Goal: Contribute content

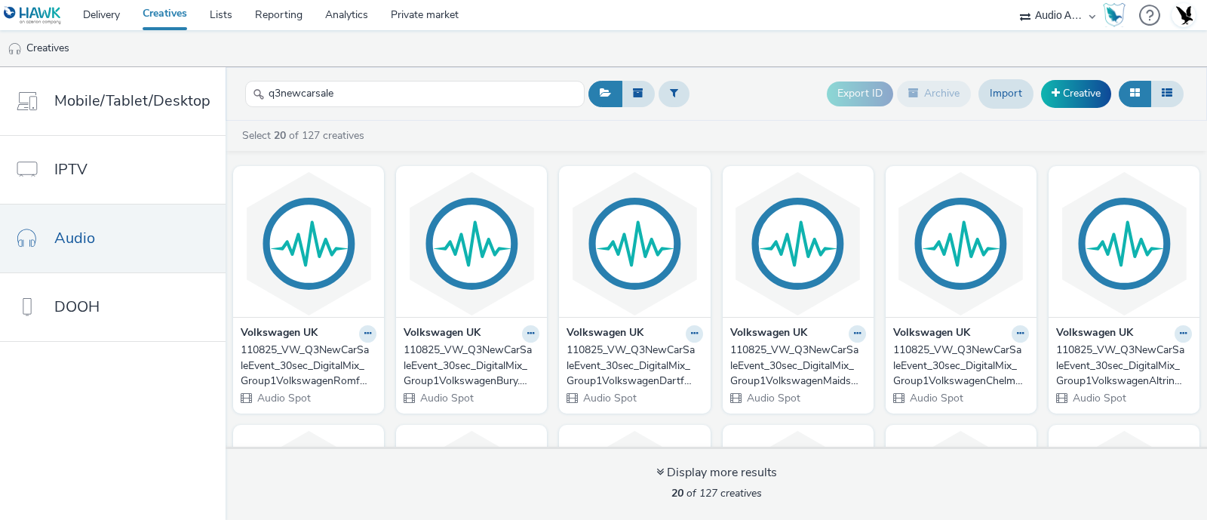
select select "72000950-a0a7-427d-a4e5-c6bc812fbb51"
click at [1013, 97] on link "Import" at bounding box center [1005, 93] width 55 height 29
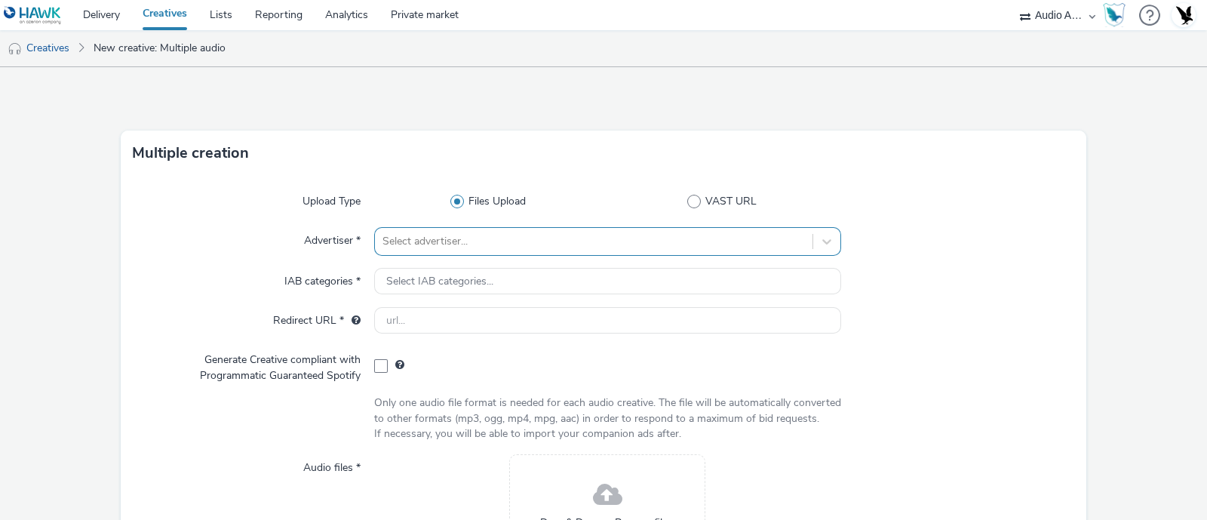
click at [493, 246] on div "Select advertiser..." at bounding box center [607, 241] width 467 height 29
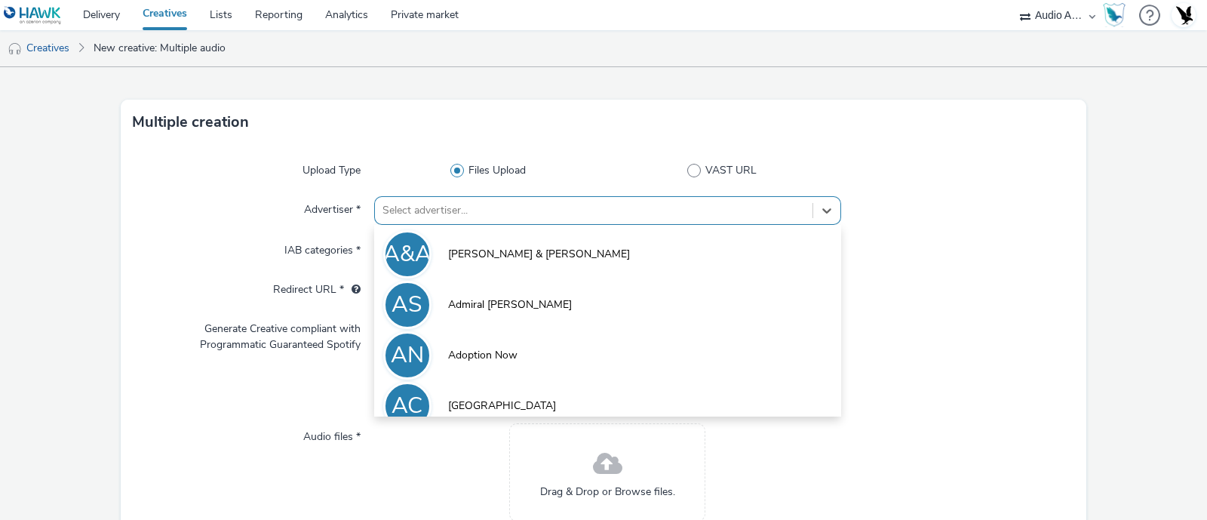
scroll to position [35, 0]
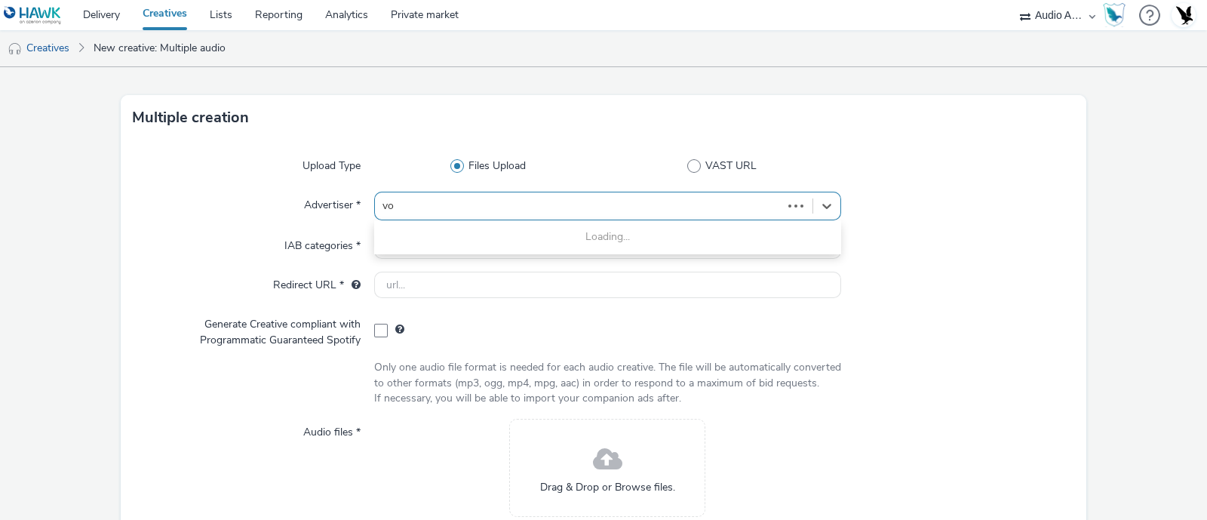
type input "vol"
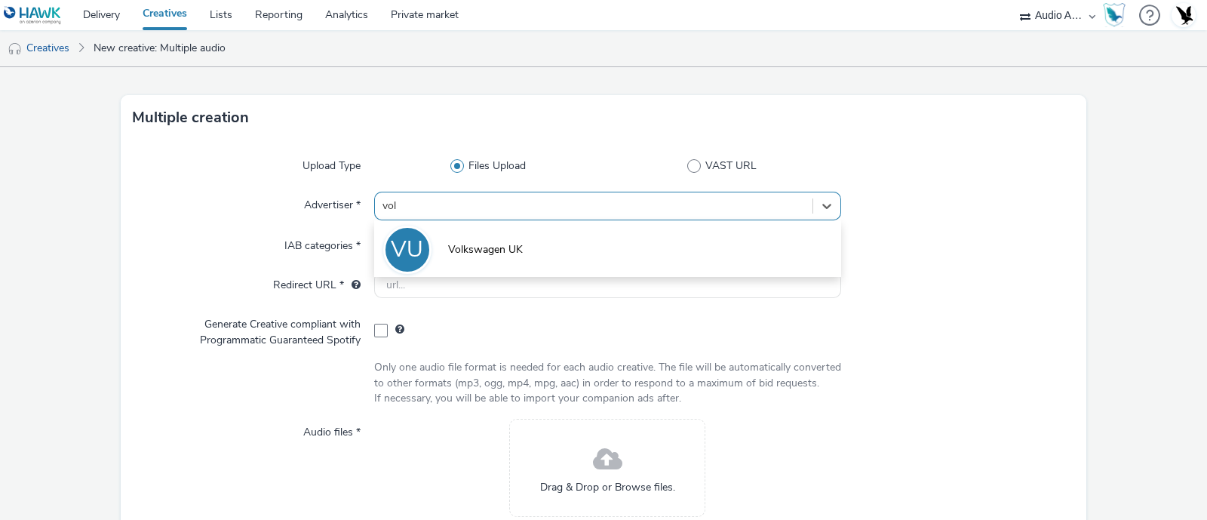
click at [493, 246] on span "Volkswagen UK" at bounding box center [485, 249] width 75 height 15
type input "[URL][DOMAIN_NAME]"
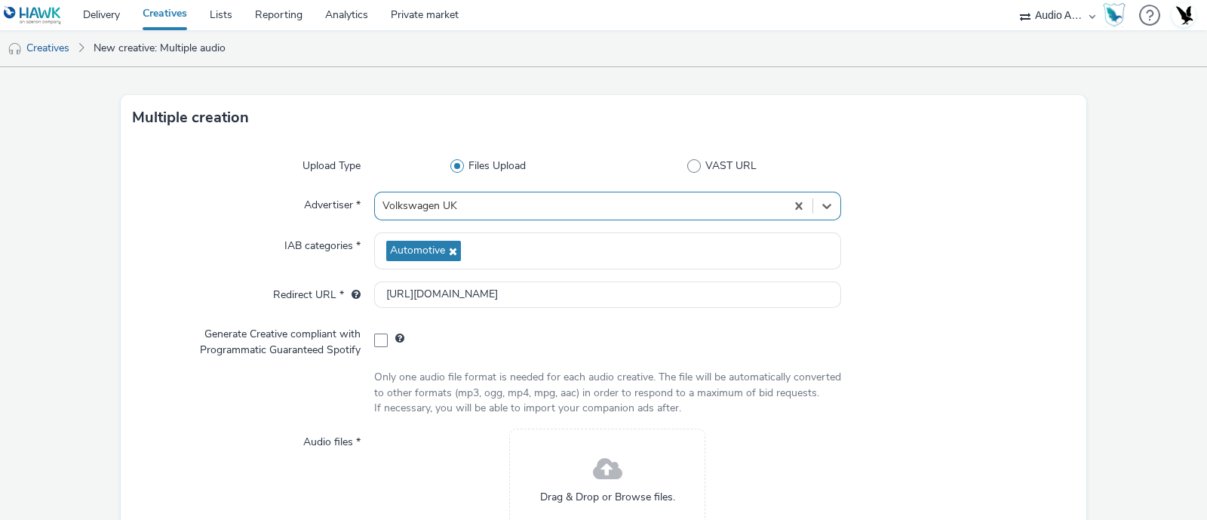
scroll to position [195, 0]
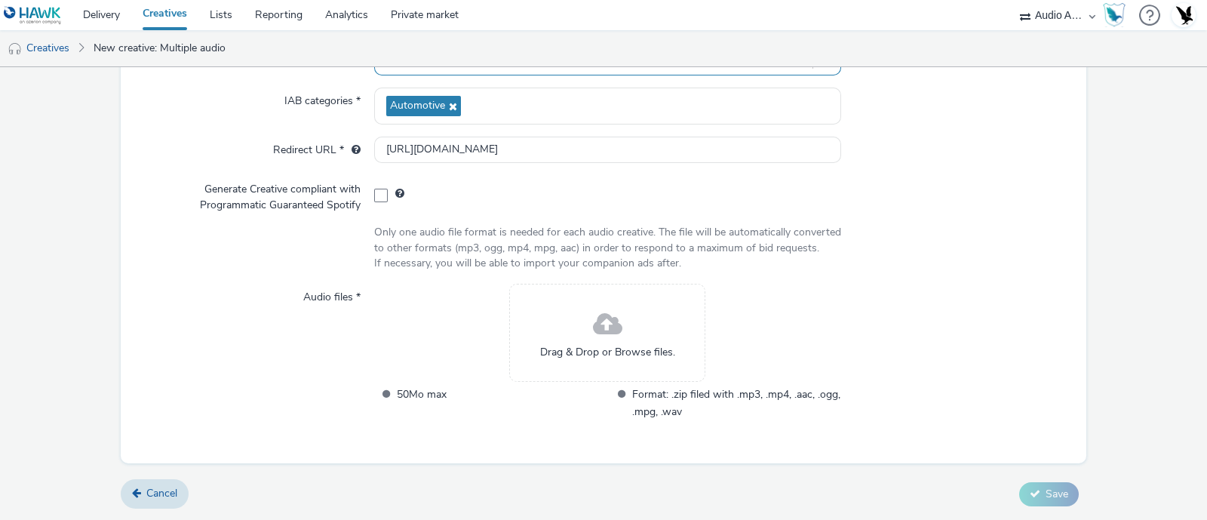
click at [577, 336] on div "Drag & Drop or Browse files." at bounding box center [607, 333] width 196 height 98
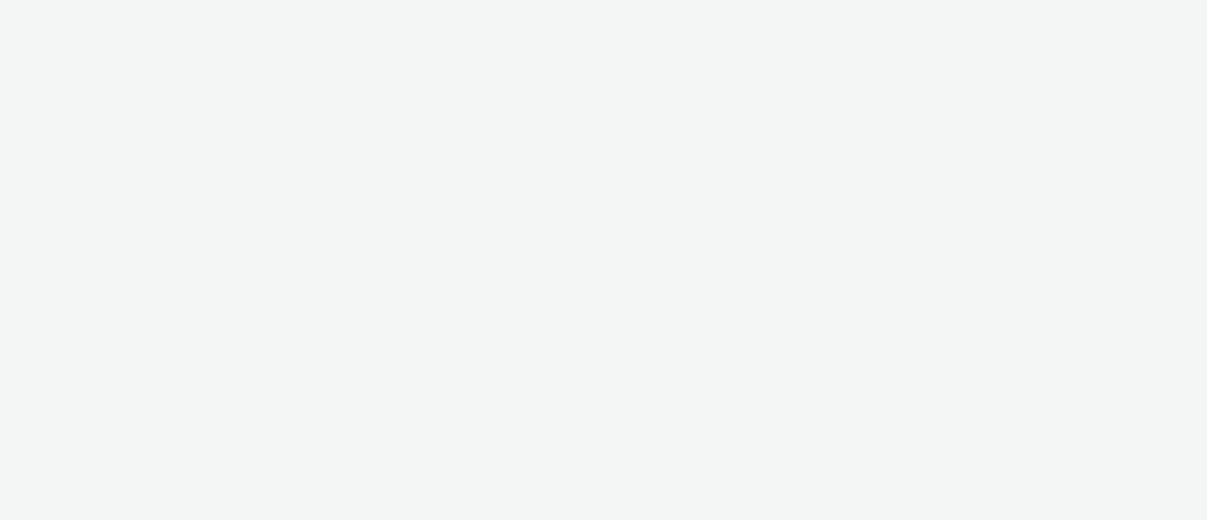
select select "72000950-a0a7-427d-a4e5-c6bc812fbb51"
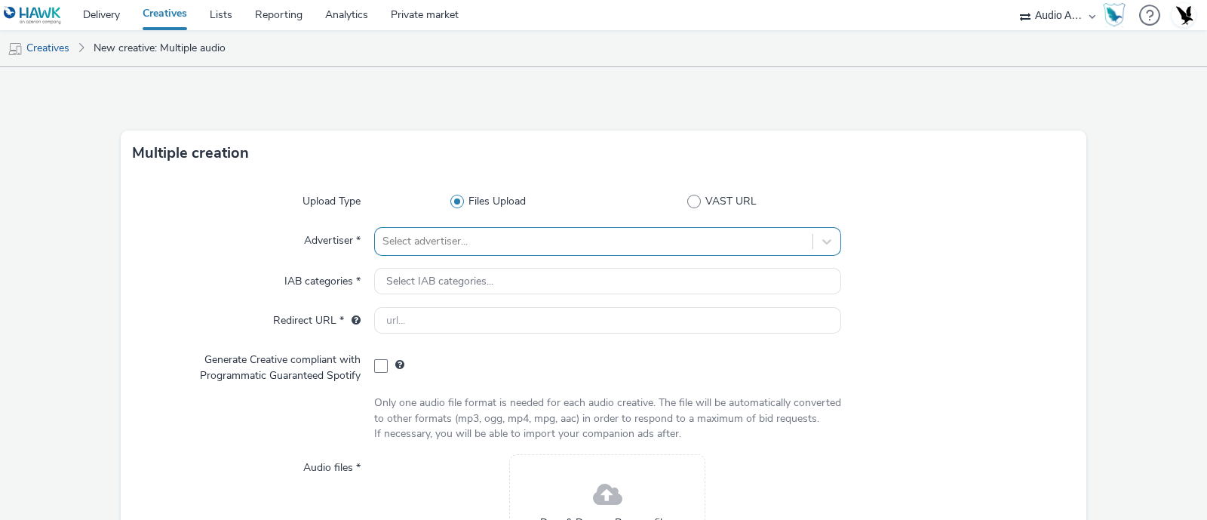
click at [535, 241] on div "Select advertiser..." at bounding box center [607, 241] width 467 height 29
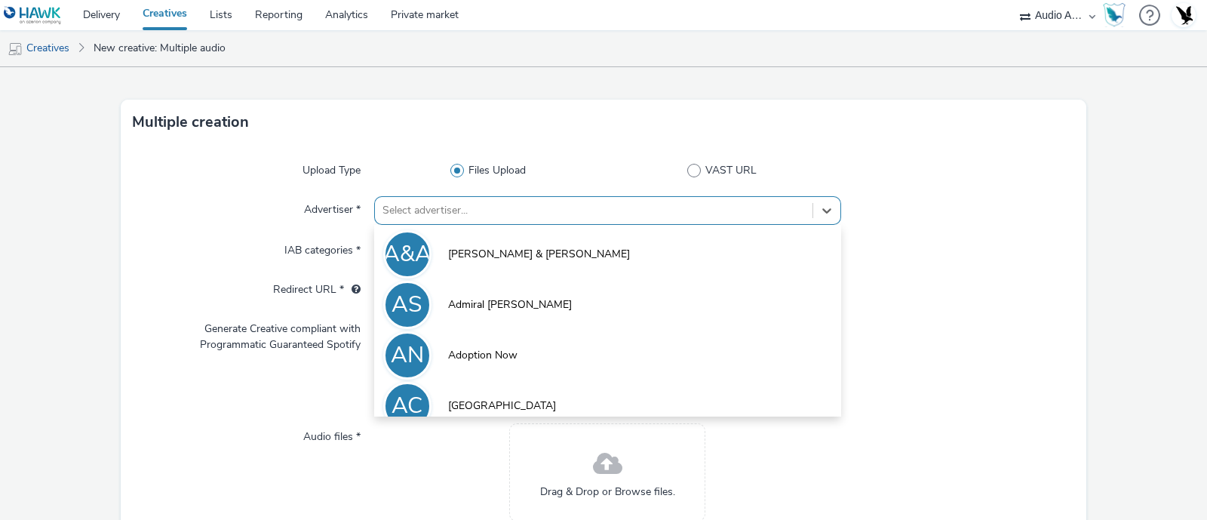
scroll to position [35, 0]
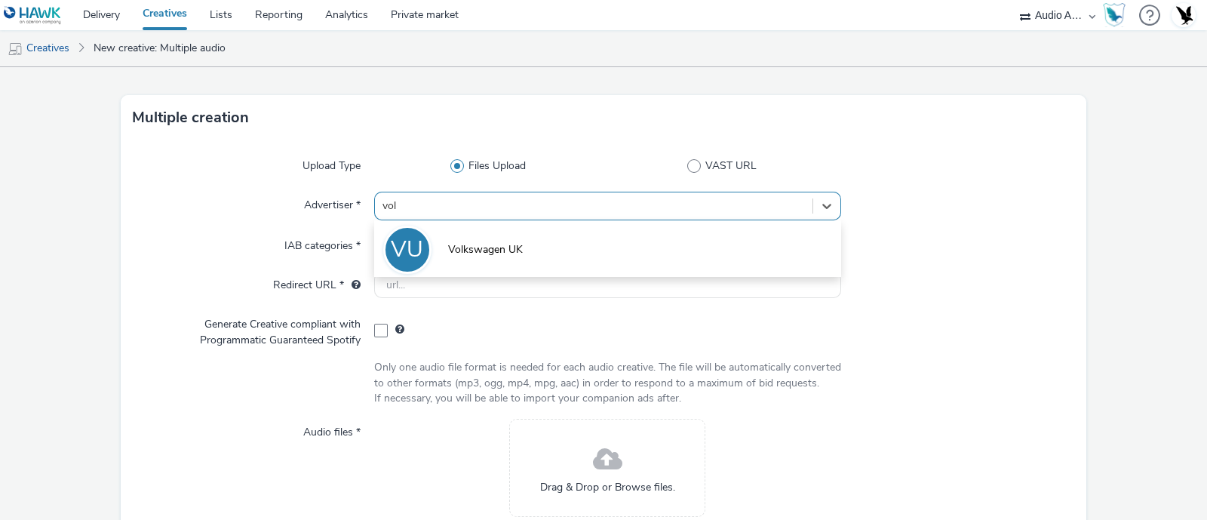
type input "[PERSON_NAME]"
click at [535, 241] on li "VU Volkswagen UK" at bounding box center [607, 248] width 467 height 51
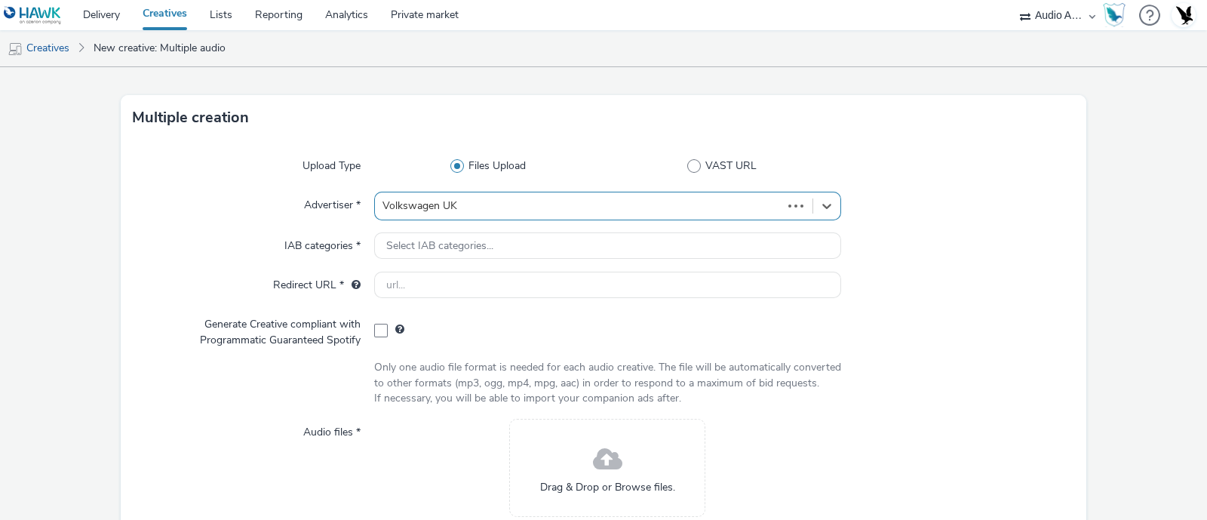
type input "[URL][DOMAIN_NAME]"
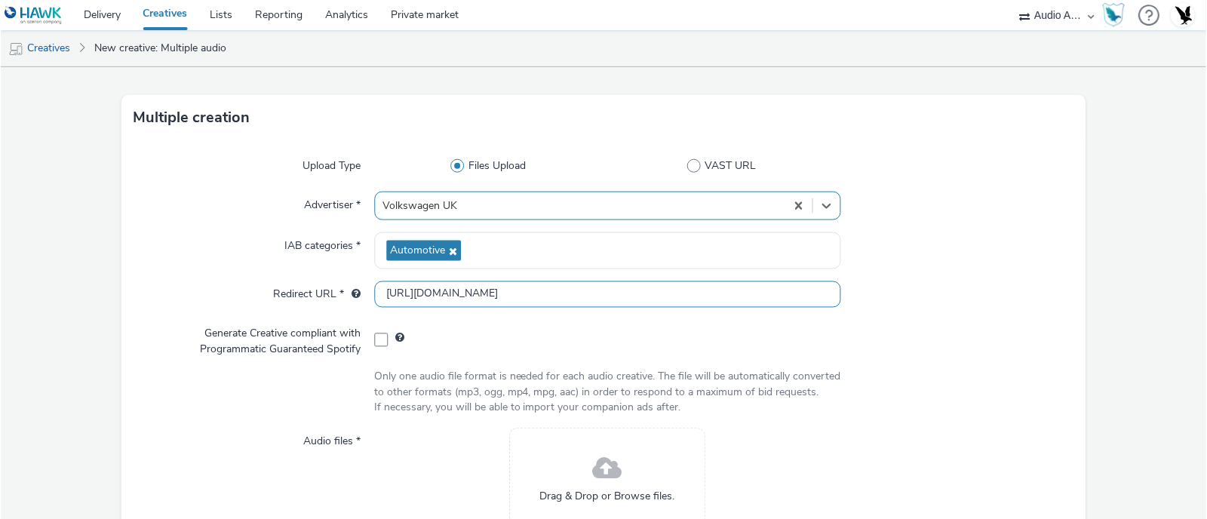
scroll to position [195, 0]
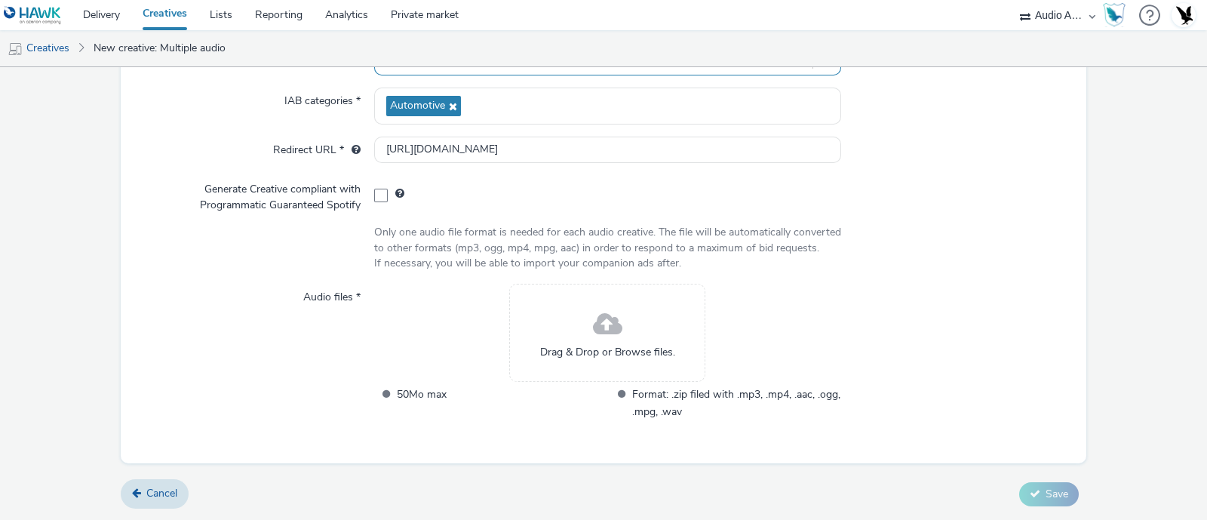
click at [617, 339] on div "Drag & Drop or Browse files." at bounding box center [607, 333] width 196 height 98
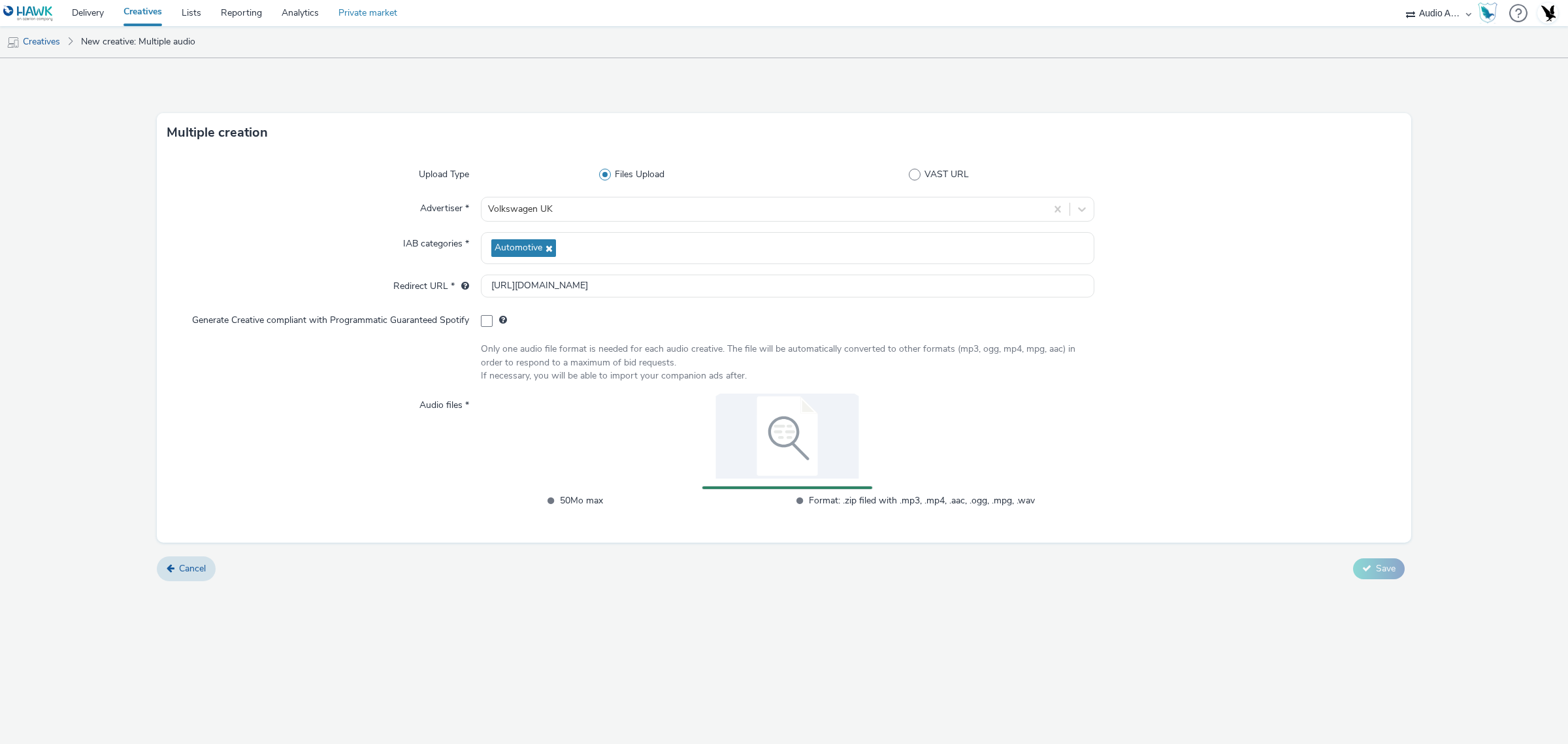
scroll to position [0, 0]
click at [352, 11] on link "Private market" at bounding box center [367, 13] width 79 height 26
